Goal: Navigation & Orientation: Find specific page/section

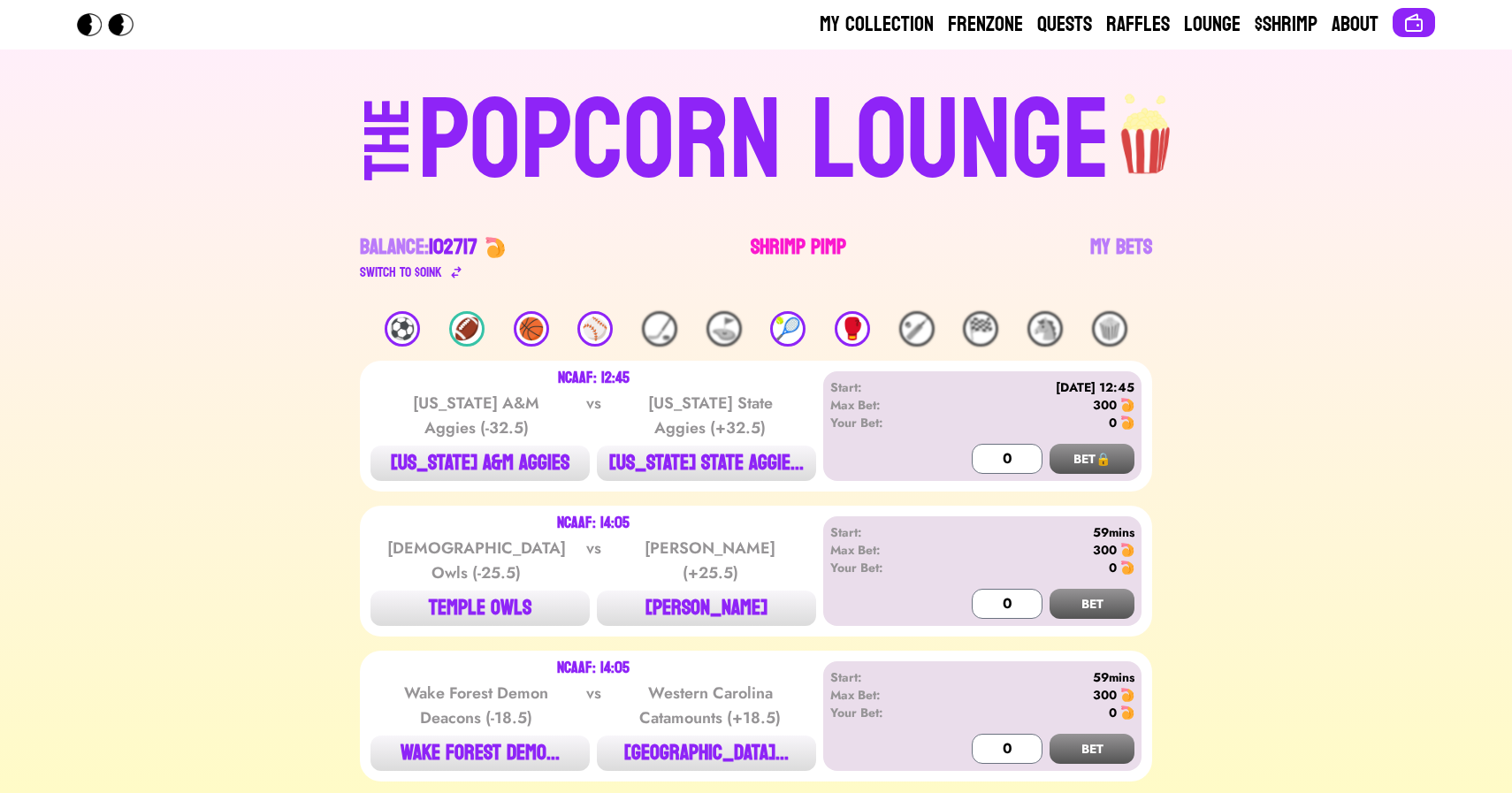
click at [793, 249] on link "Shrimp Pimp" at bounding box center [799, 258] width 95 height 50
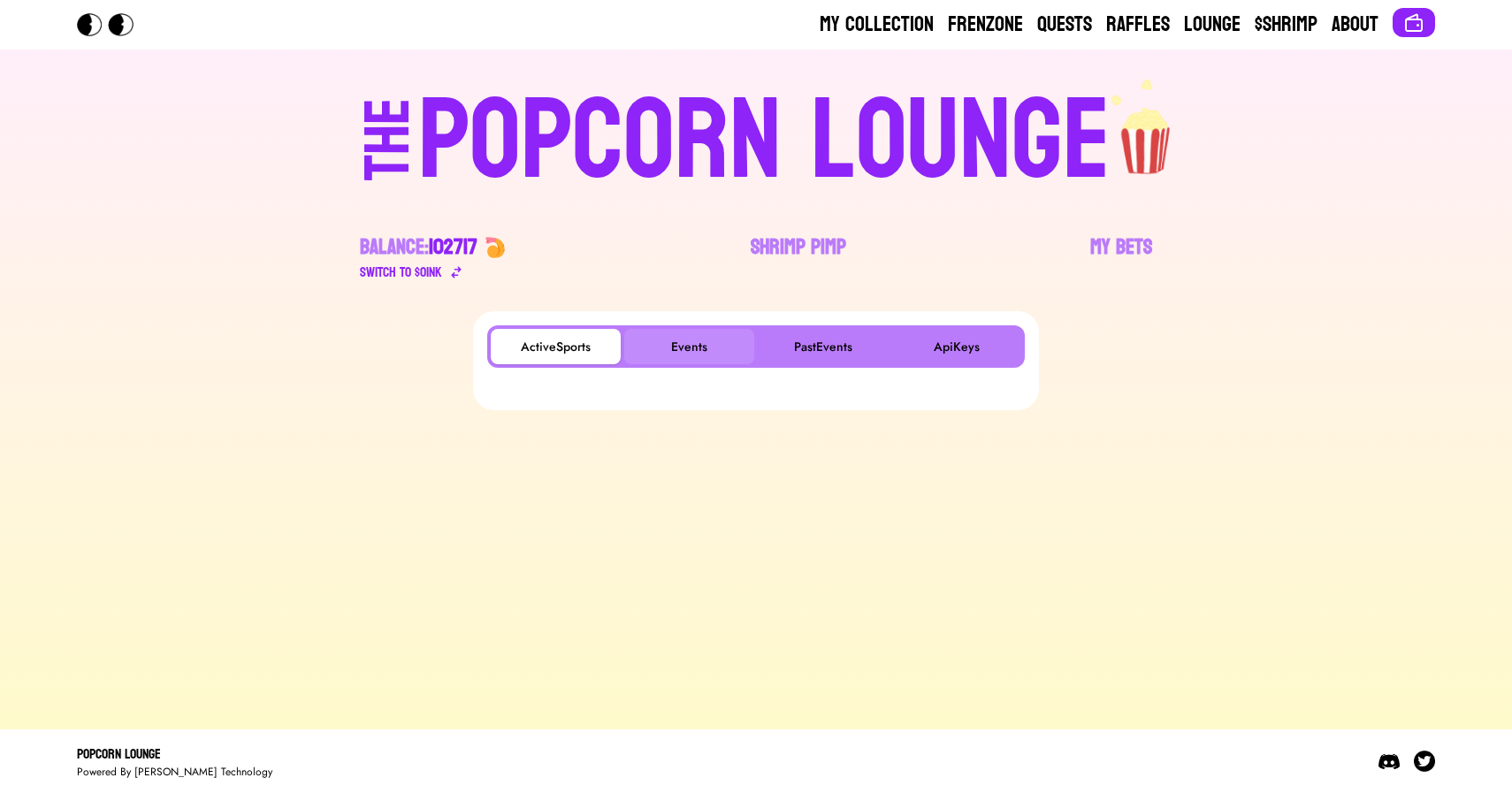
click at [719, 350] on button "Events" at bounding box center [689, 347] width 130 height 36
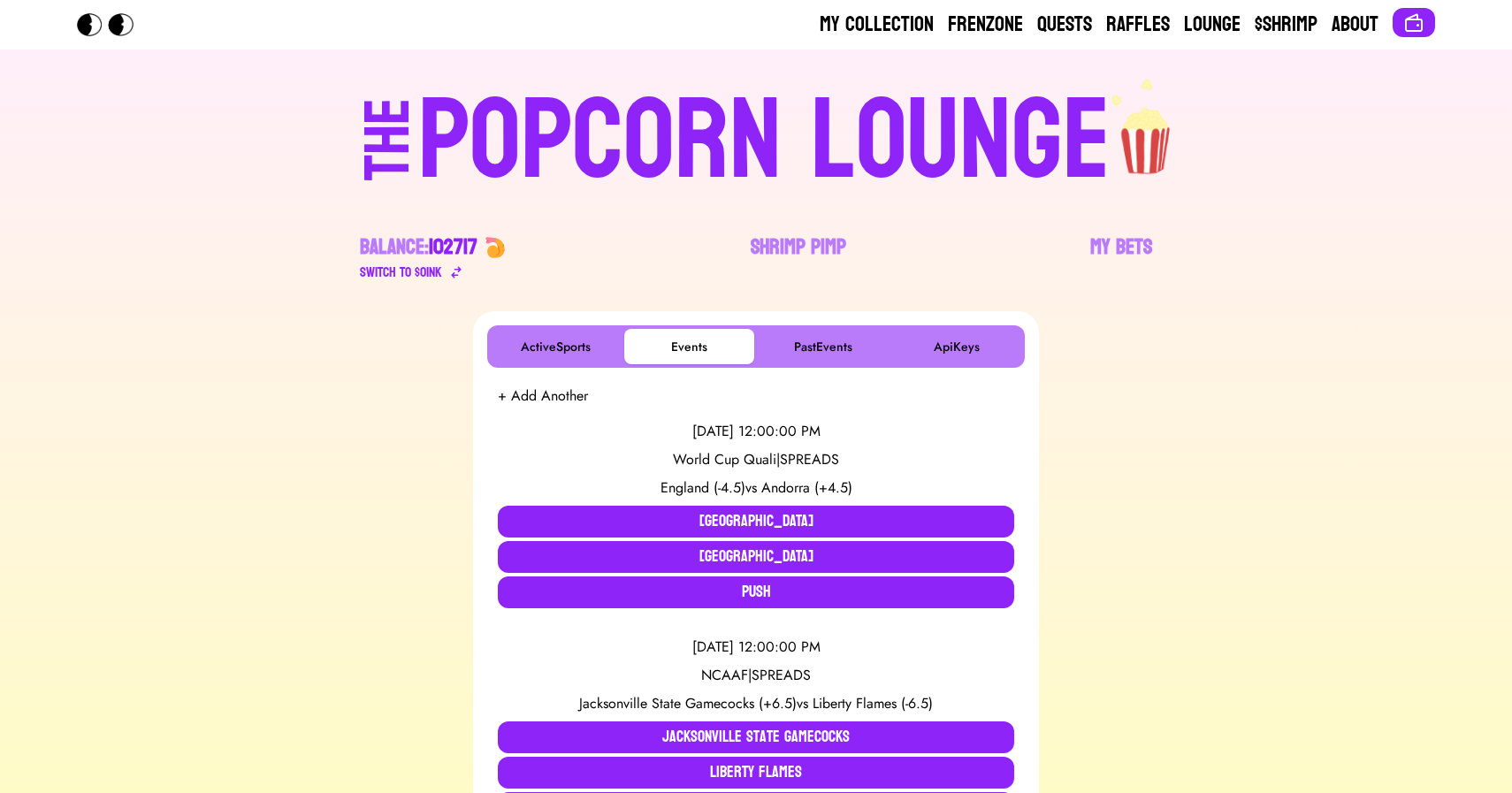
click at [857, 124] on div "POPCORN LOUNGE" at bounding box center [764, 141] width 692 height 113
